Goal: Obtain resource: Download file/media

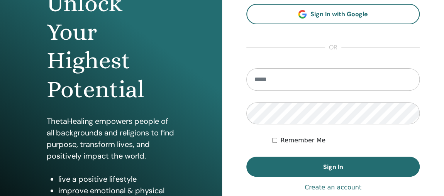
scroll to position [110, 0]
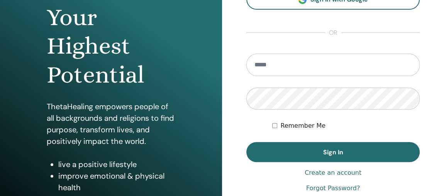
drag, startPoint x: 299, startPoint y: 56, endPoint x: 295, endPoint y: 59, distance: 5.5
click at [298, 61] on input "email" at bounding box center [332, 65] width 173 height 22
click at [297, 69] on input "email" at bounding box center [332, 65] width 173 height 22
type input "**********"
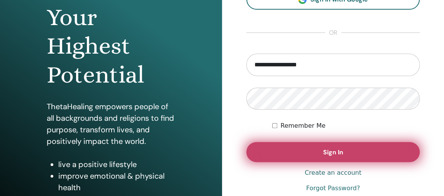
click at [317, 150] on button "Sign In" at bounding box center [332, 152] width 173 height 20
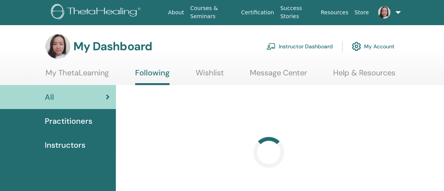
click at [293, 44] on link "Instructor Dashboard" at bounding box center [299, 46] width 66 height 17
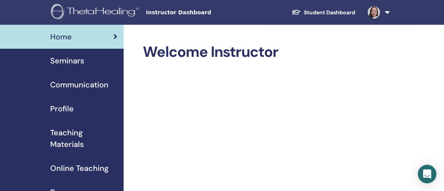
click at [74, 60] on span "Seminars" at bounding box center [67, 61] width 34 height 12
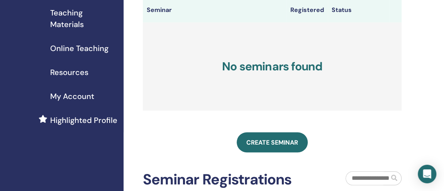
scroll to position [105, 0]
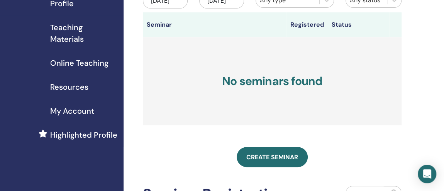
click at [75, 82] on span "Resources" at bounding box center [69, 87] width 38 height 12
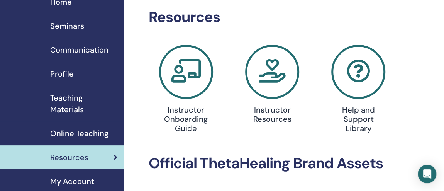
scroll to position [70, 0]
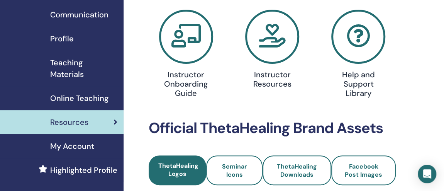
click at [272, 47] on icon at bounding box center [272, 37] width 54 height 54
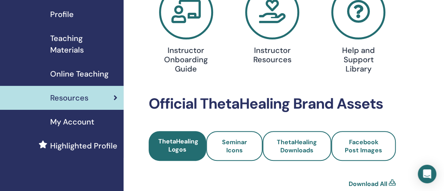
scroll to position [175, 0]
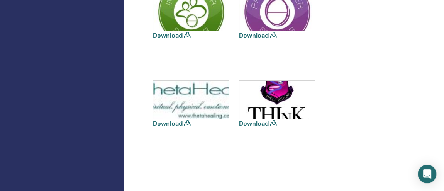
scroll to position [316, 0]
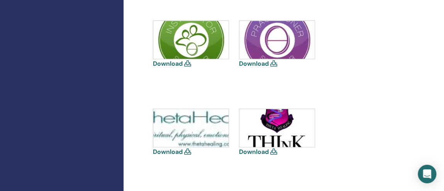
click at [285, 127] on img at bounding box center [276, 128] width 75 height 38
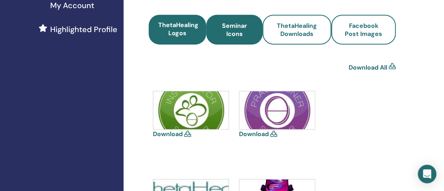
click at [244, 35] on span "Seminar Icons" at bounding box center [233, 30] width 35 height 16
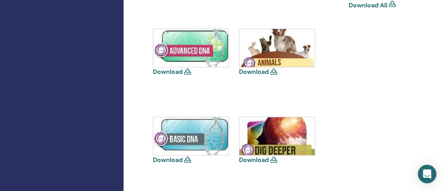
scroll to position [316, 0]
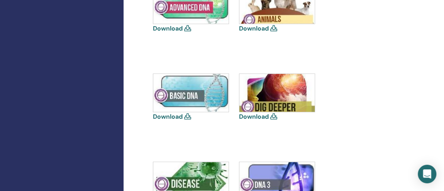
click at [179, 116] on link "Download" at bounding box center [168, 116] width 30 height 8
click at [174, 27] on link "Download" at bounding box center [168, 28] width 30 height 8
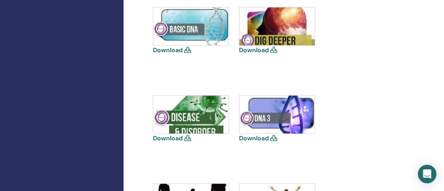
scroll to position [351, 0]
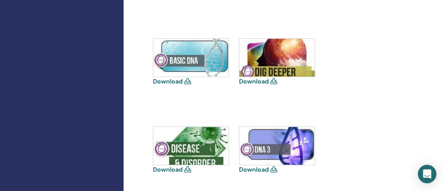
click at [254, 81] on link "Download" at bounding box center [254, 81] width 30 height 8
